Goal: Task Accomplishment & Management: Use online tool/utility

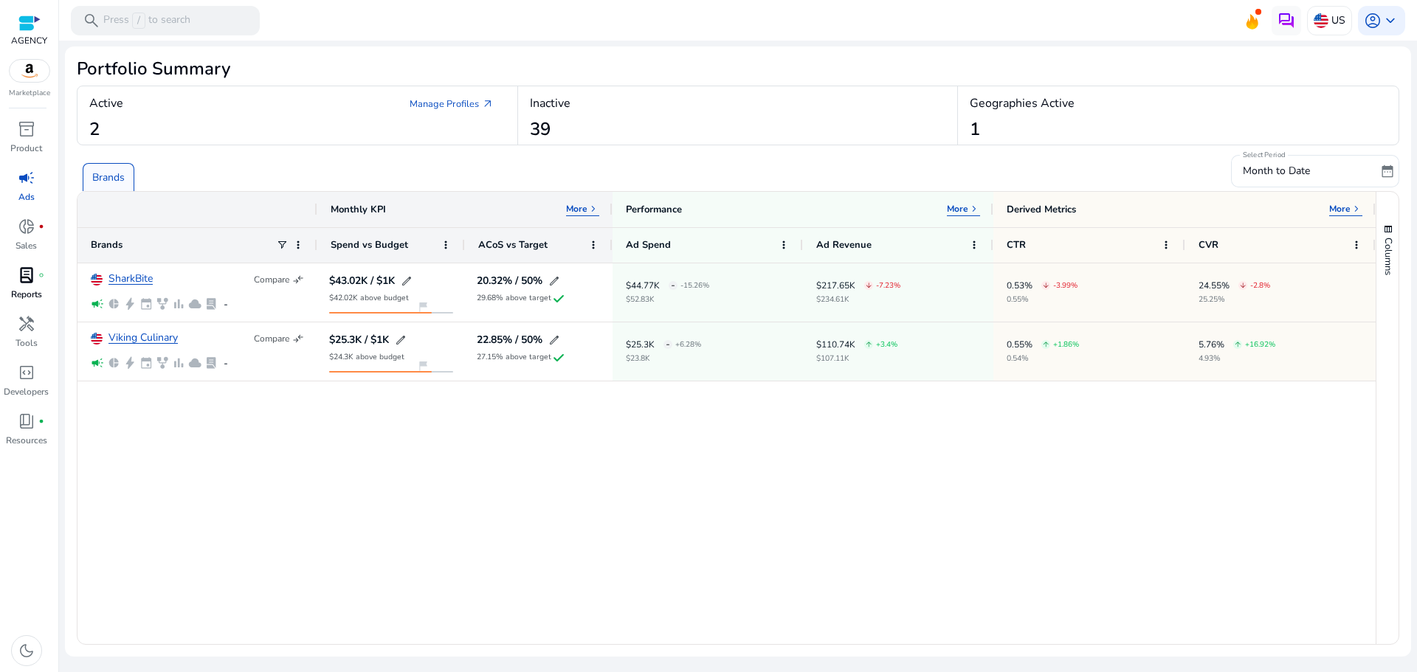
click at [36, 283] on div "lab_profile fiber_manual_record" at bounding box center [26, 275] width 41 height 24
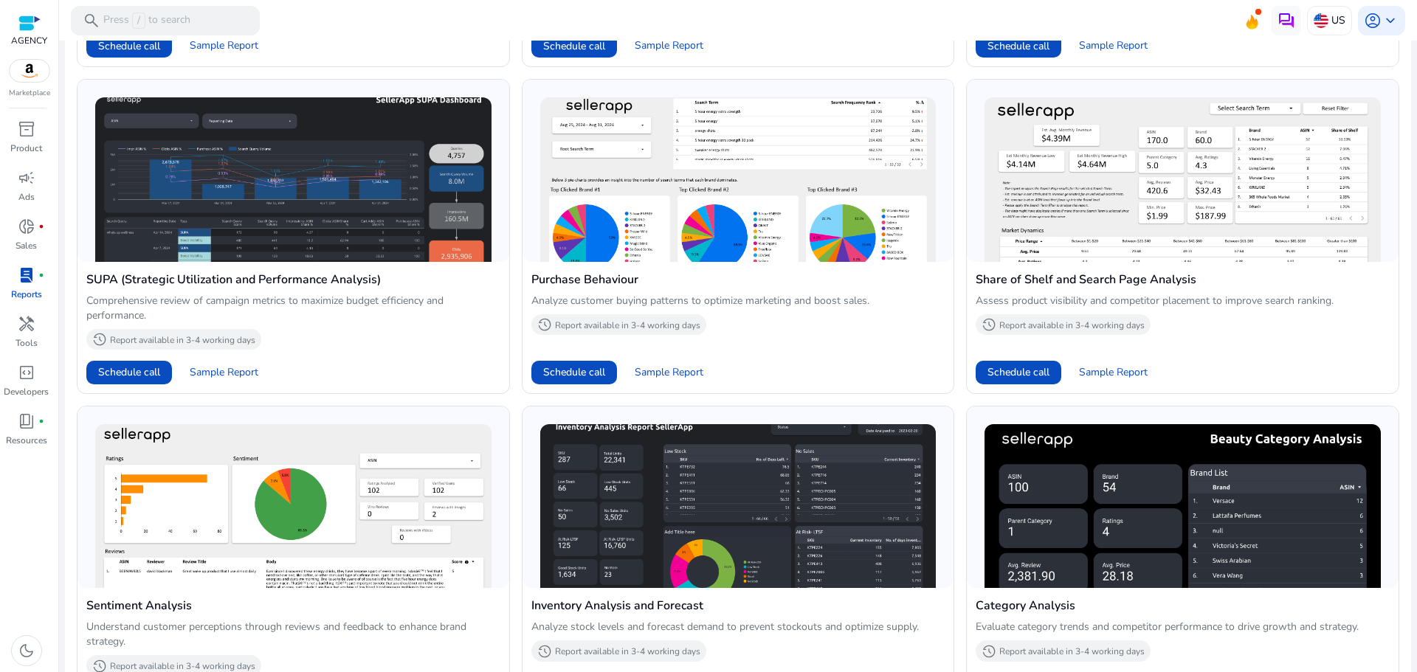
scroll to position [950, 0]
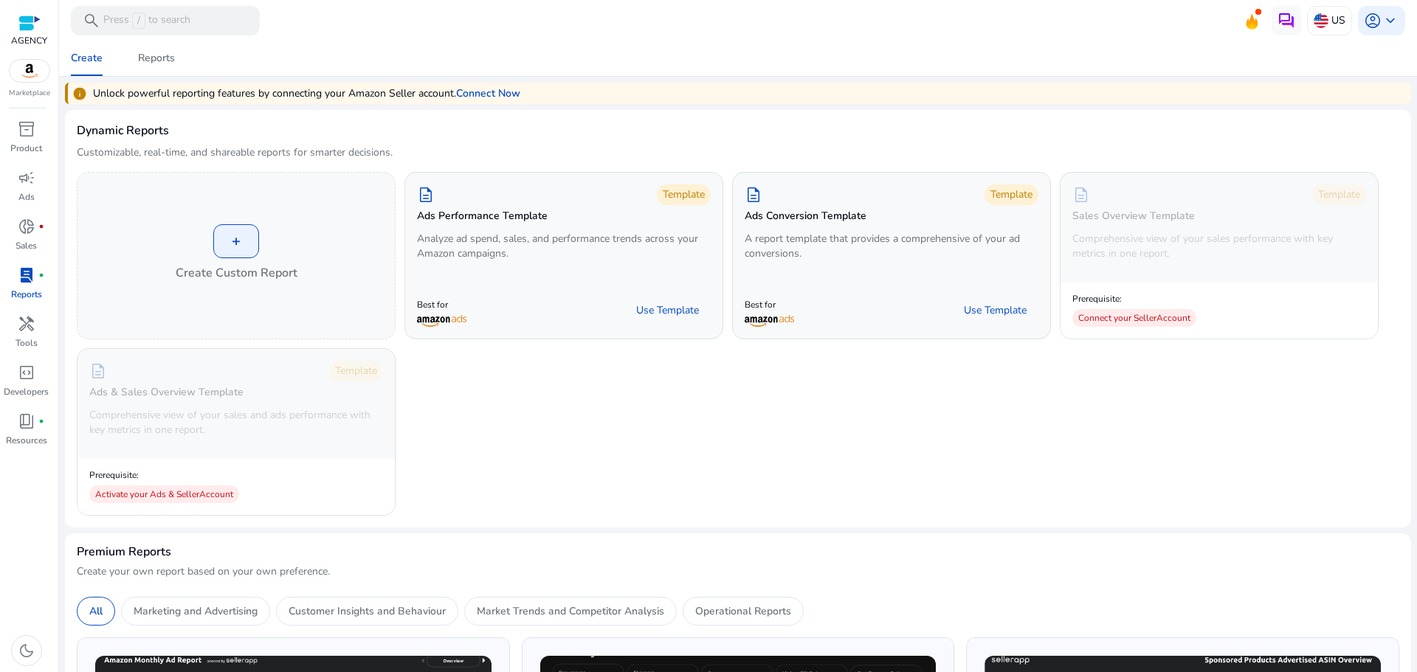
scroll to position [950, 0]
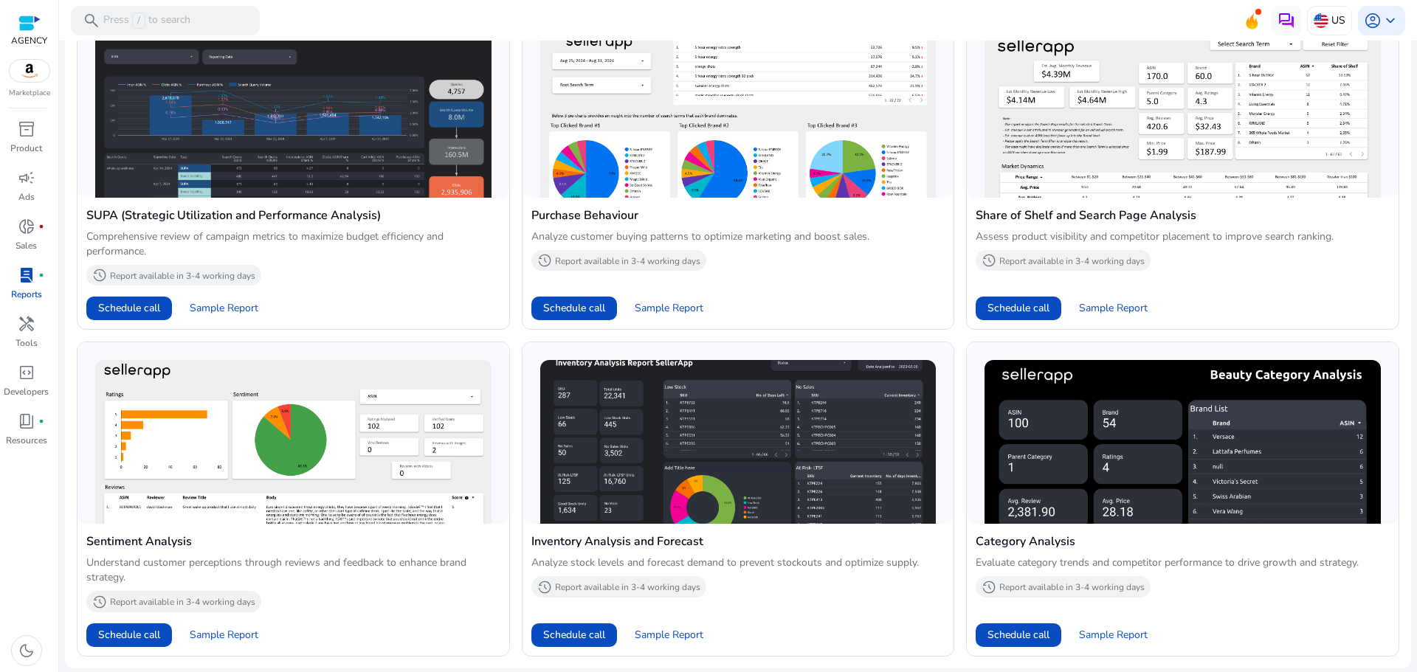
scroll to position [950, 0]
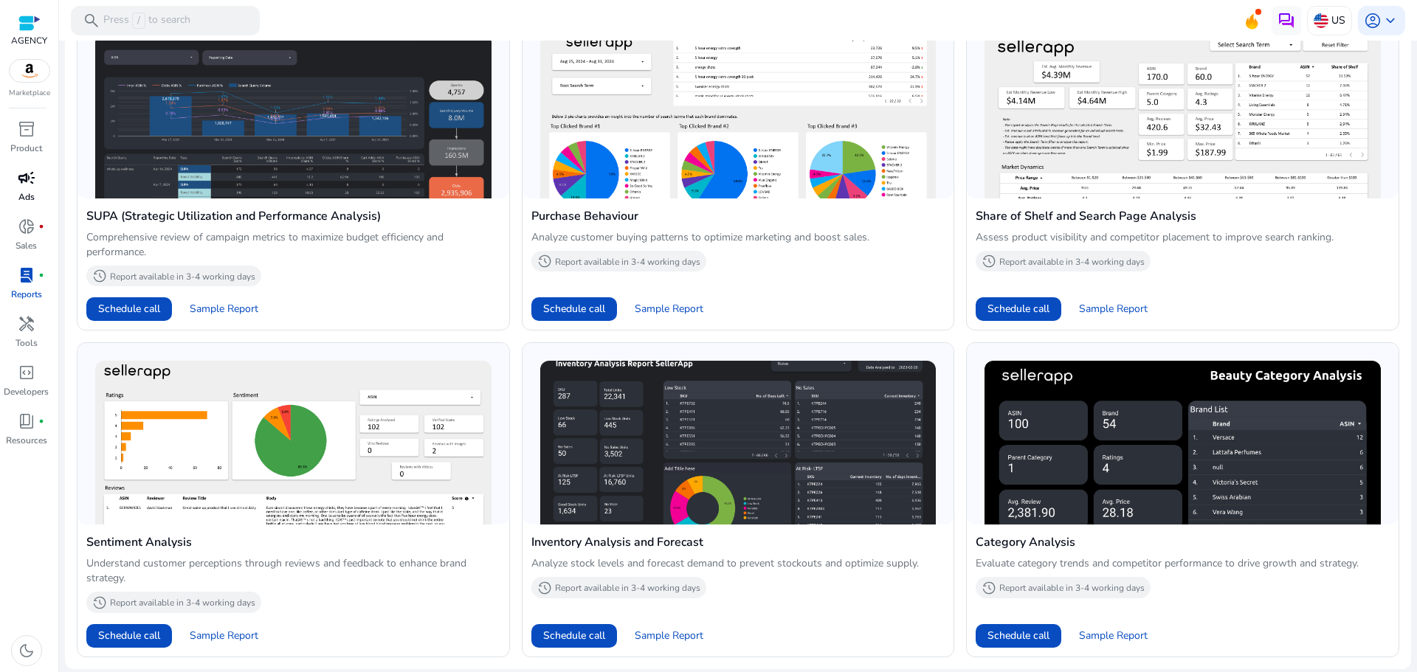
scroll to position [950, 0]
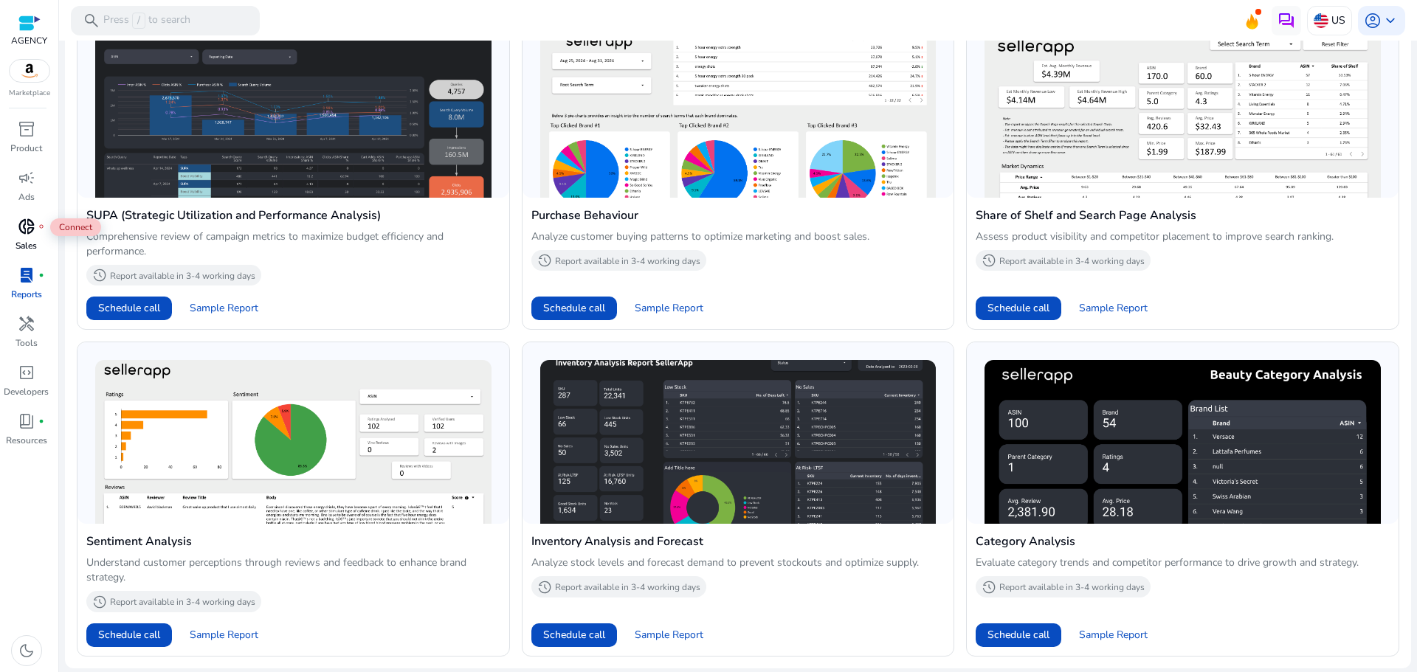
click at [25, 234] on span "donut_small" at bounding box center [27, 227] width 18 height 18
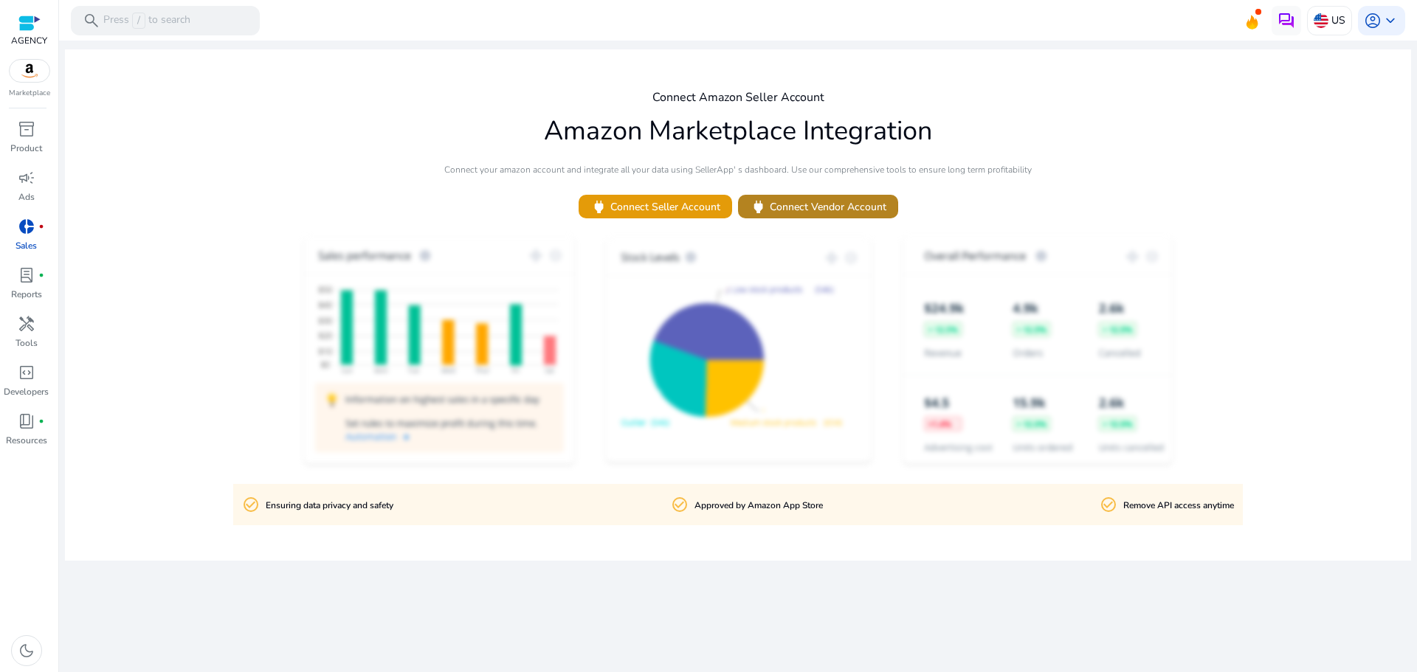
click at [786, 201] on span "power Connect Vendor Account" at bounding box center [818, 207] width 137 height 17
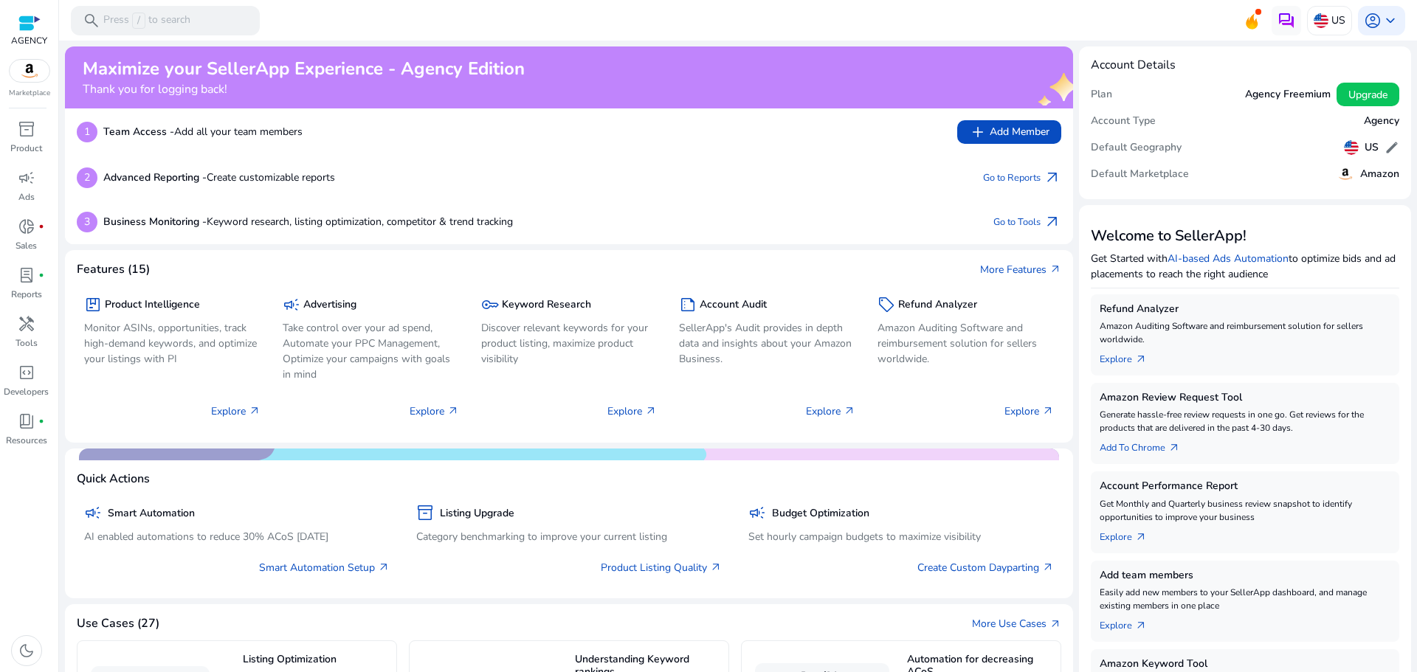
scroll to position [168, 0]
